Goal: Find specific page/section: Find specific page/section

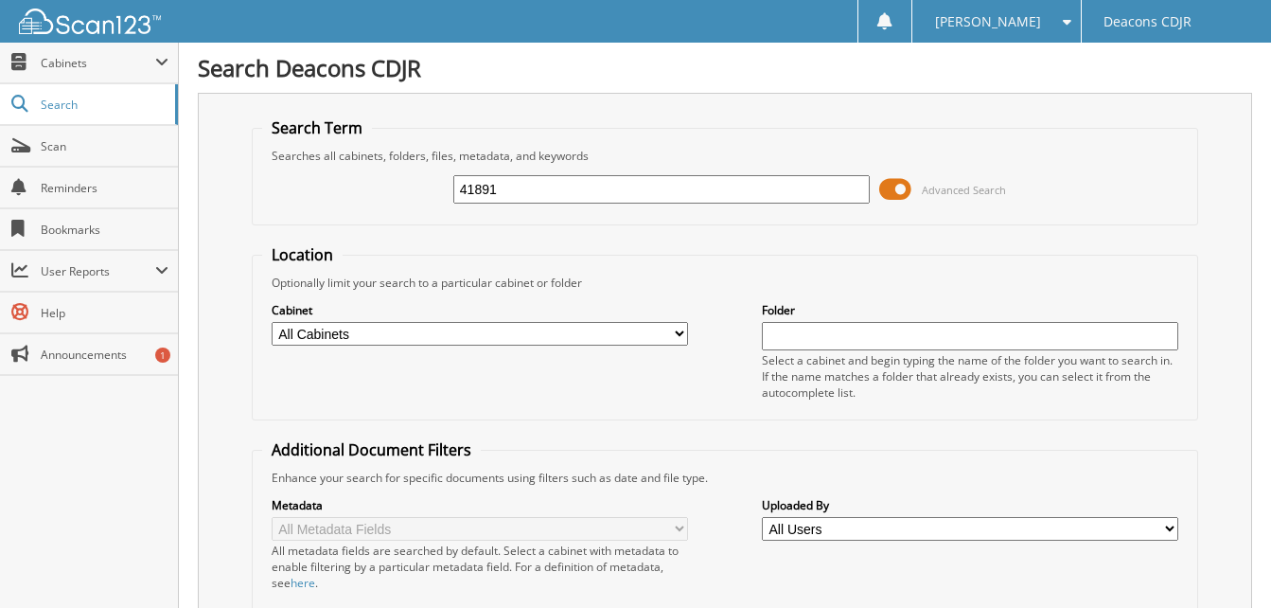
type input "41891"
click at [909, 181] on span at bounding box center [895, 189] width 32 height 28
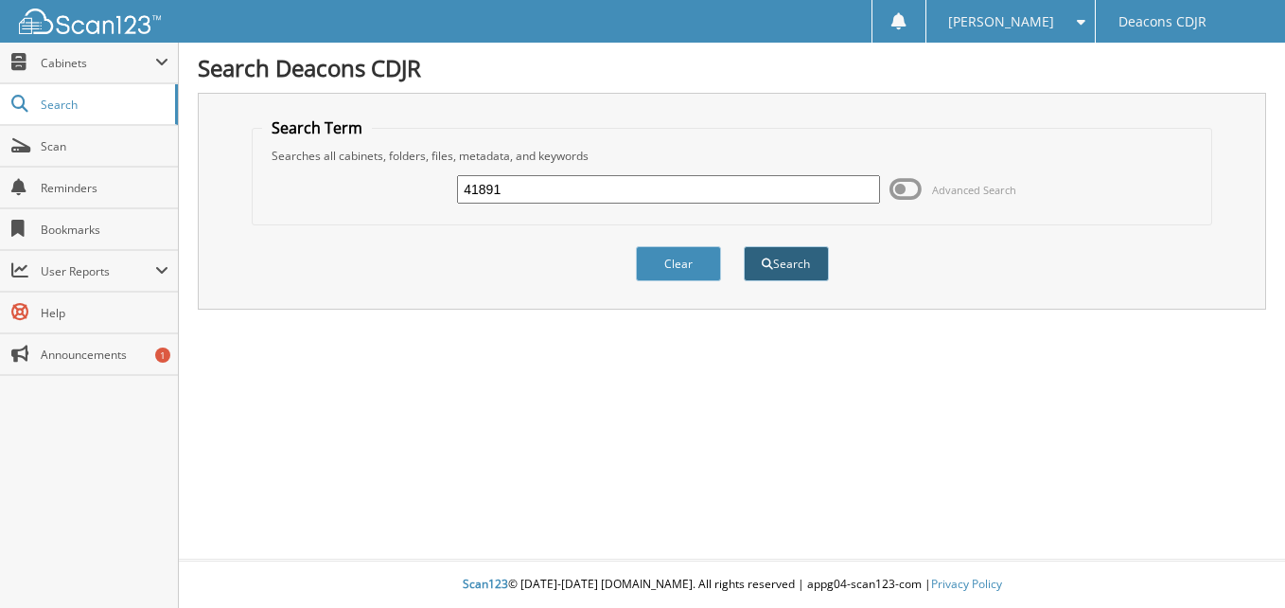
click at [767, 269] on span "submit" at bounding box center [767, 263] width 11 height 11
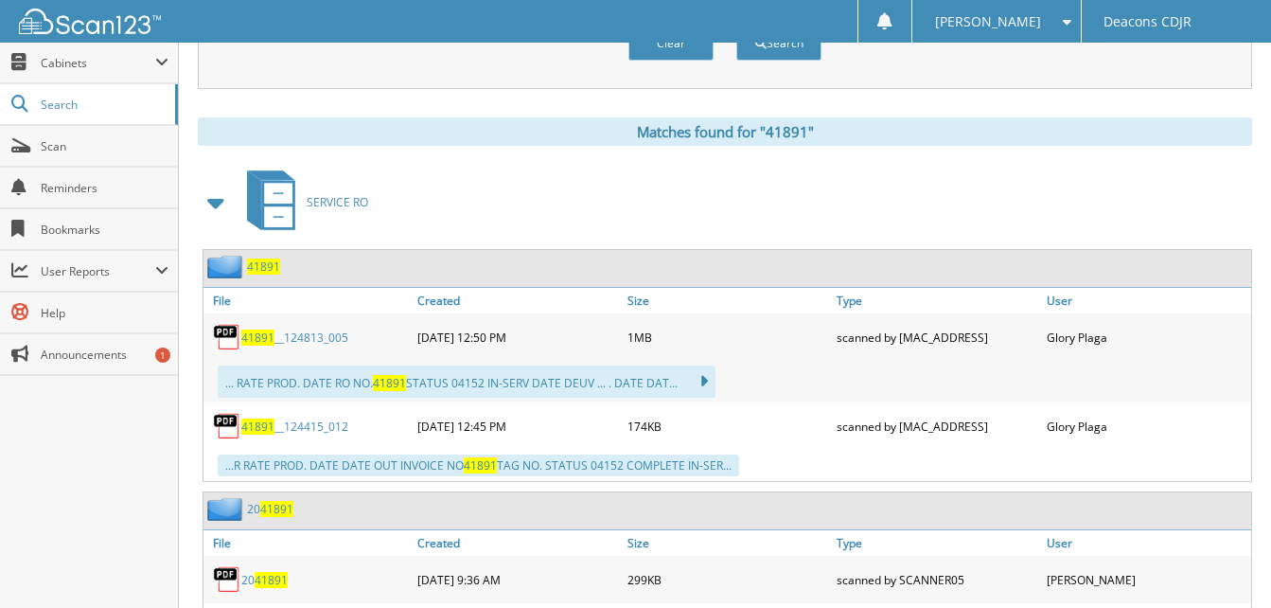
scroll to position [757, 0]
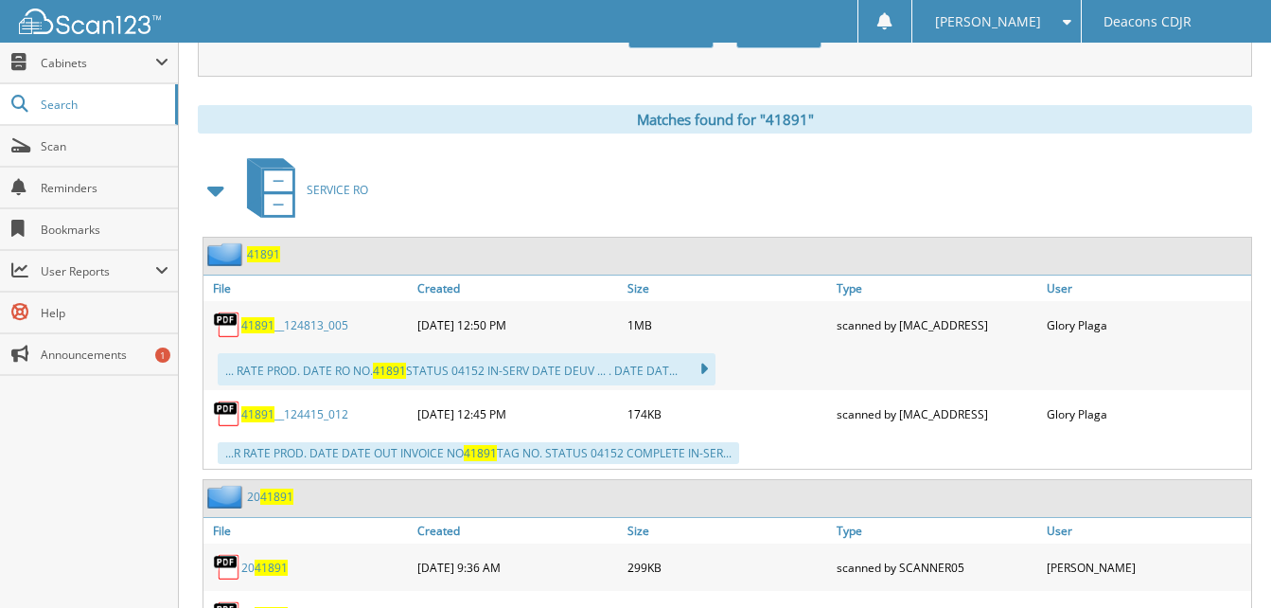
click at [314, 420] on link "41891 __124415_012" at bounding box center [294, 414] width 107 height 16
click at [309, 330] on link "41891 __124813_005" at bounding box center [294, 325] width 107 height 16
